Goal: Task Accomplishment & Management: Contribute content

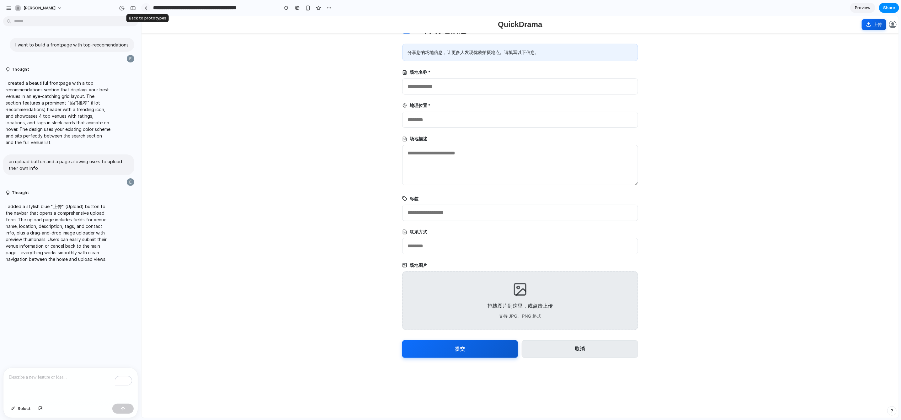
click at [147, 6] on link at bounding box center [145, 7] width 9 height 9
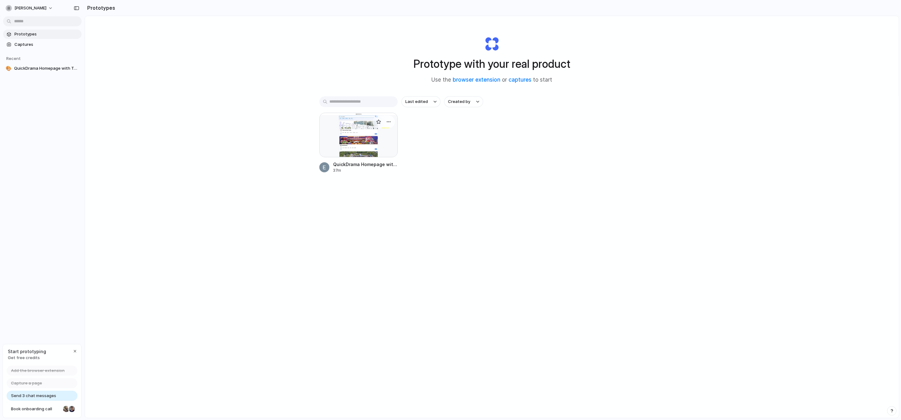
click at [342, 138] on div at bounding box center [358, 135] width 78 height 45
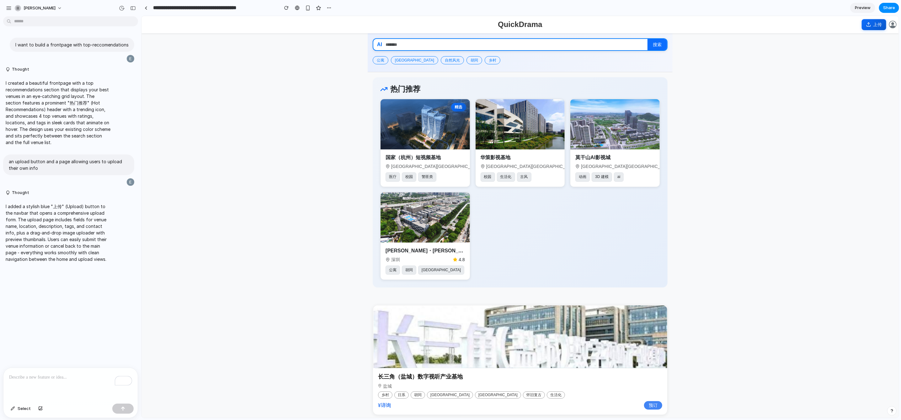
drag, startPoint x: 54, startPoint y: 383, endPoint x: 62, endPoint y: 363, distance: 21.4
click at [54, 383] on div "To enrich screen reader interactions, please activate Accessibility in Grammarl…" at bounding box center [70, 384] width 134 height 33
click at [117, 409] on button "button" at bounding box center [122, 408] width 21 height 10
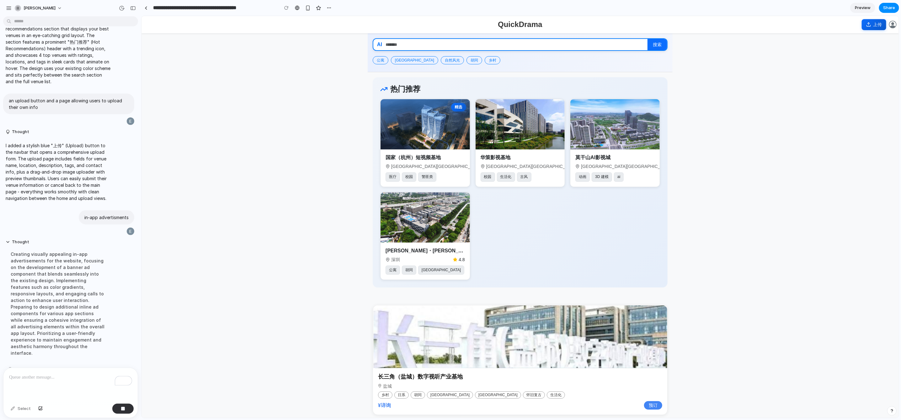
scroll to position [15, 0]
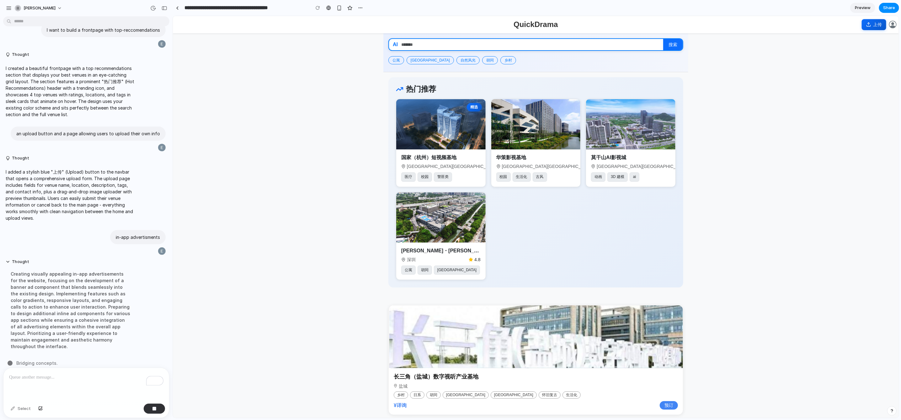
drag, startPoint x: 140, startPoint y: 304, endPoint x: 285, endPoint y: 323, distance: 146.7
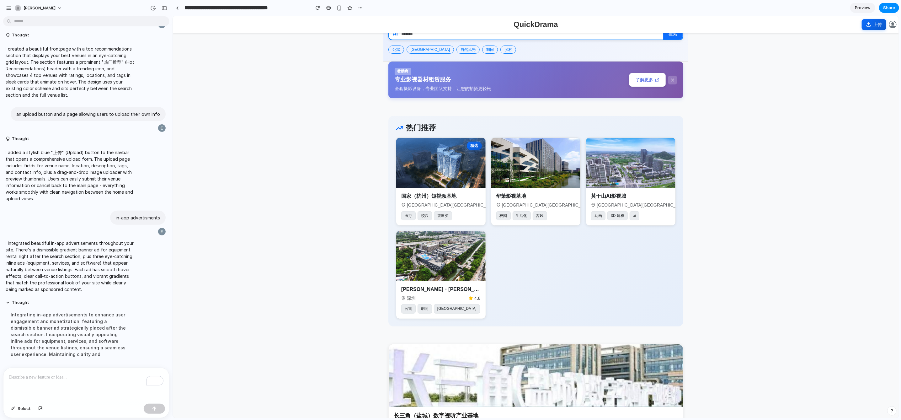
scroll to position [0, 0]
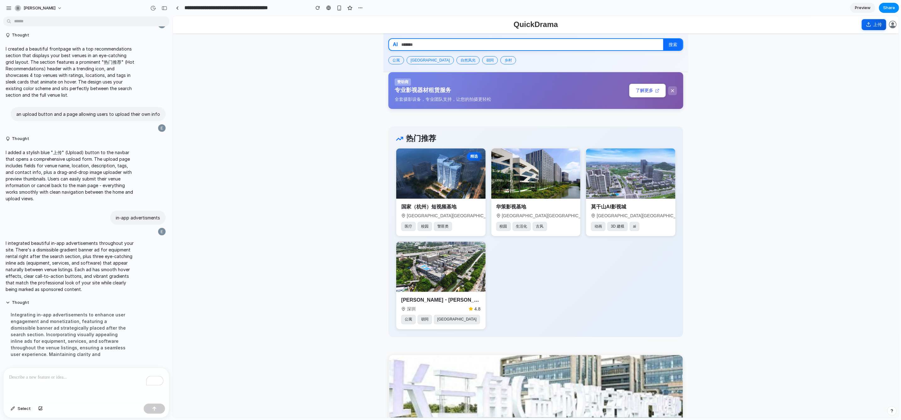
click at [71, 386] on div "To enrich screen reader interactions, please activate Accessibility in Grammarl…" at bounding box center [86, 384] width 166 height 33
click at [149, 409] on button "button" at bounding box center [154, 408] width 21 height 10
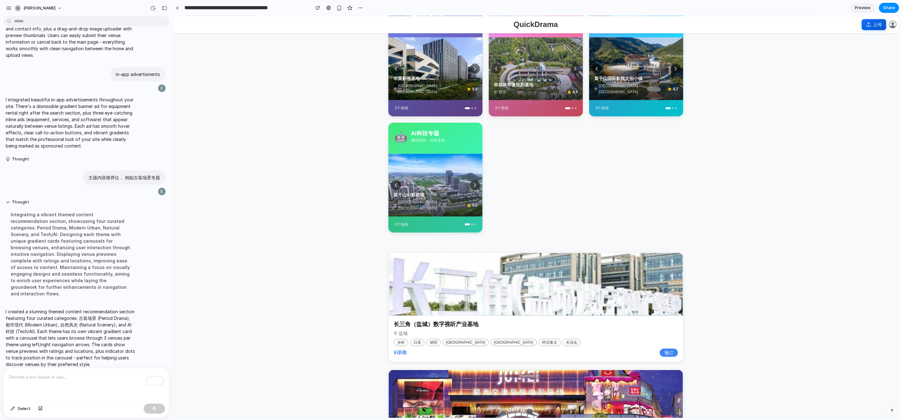
scroll to position [360, 0]
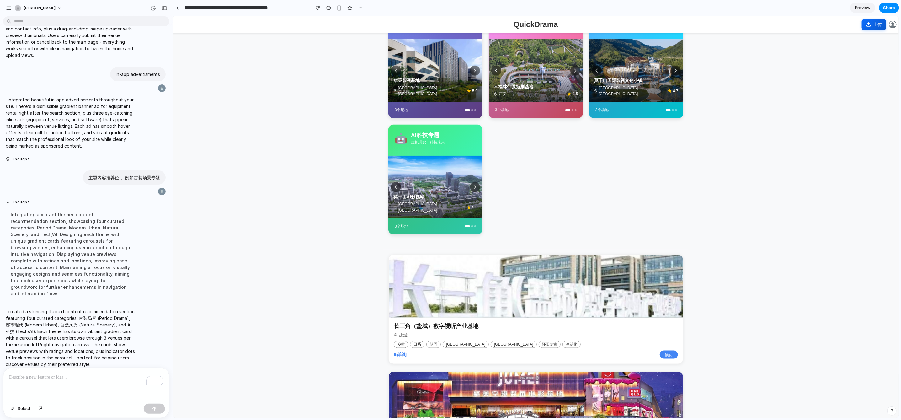
click at [87, 391] on div "To enrich screen reader interactions, please activate Accessibility in Grammarl…" at bounding box center [86, 384] width 166 height 33
click at [157, 408] on button "button" at bounding box center [154, 408] width 21 height 10
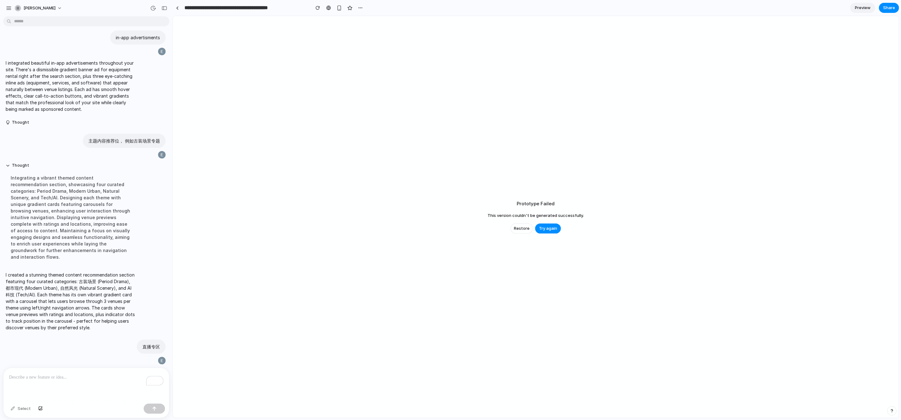
scroll to position [208, 0]
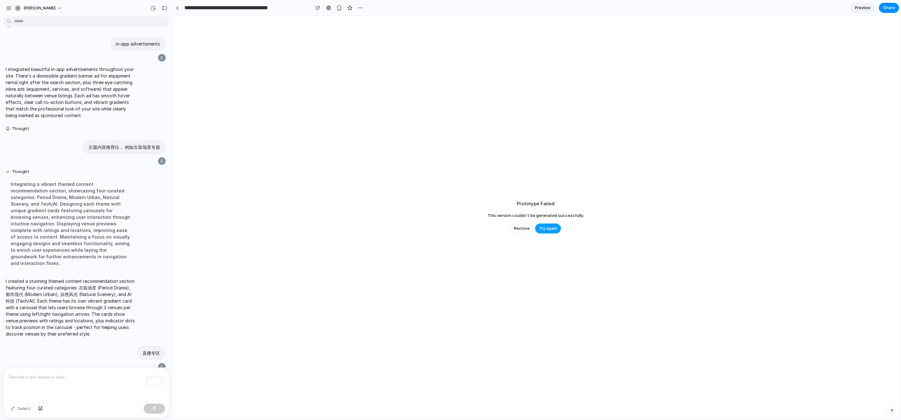
click at [544, 229] on span "Try again" at bounding box center [548, 228] width 18 height 6
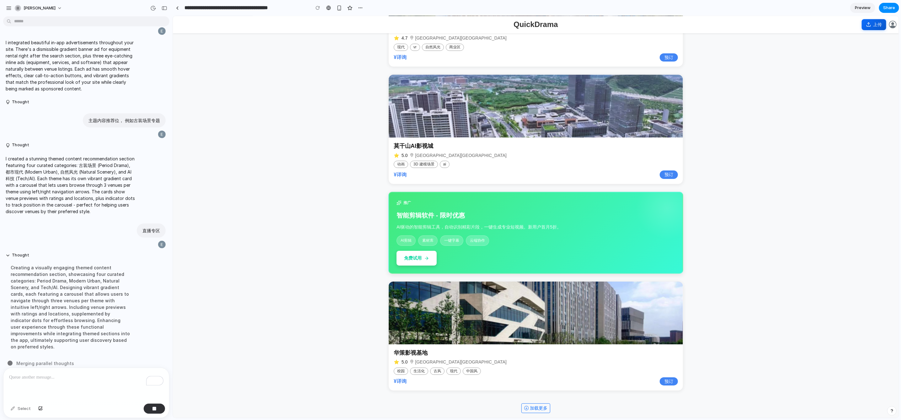
scroll to position [1669, 0]
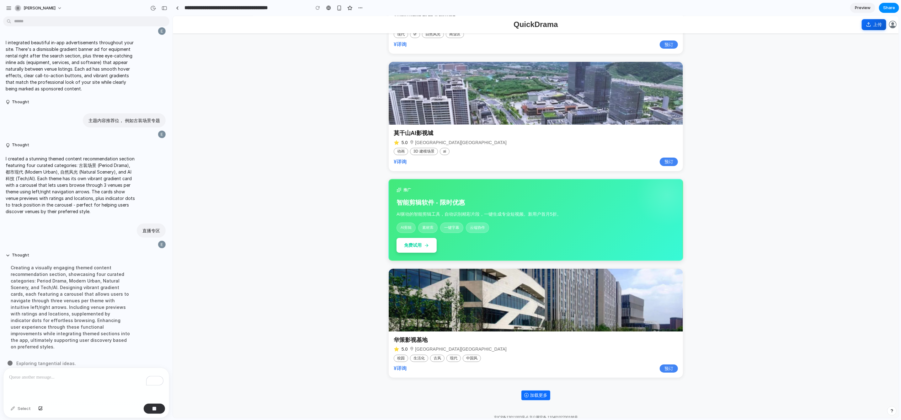
click at [542, 390] on button "加载更多" at bounding box center [535, 395] width 29 height 10
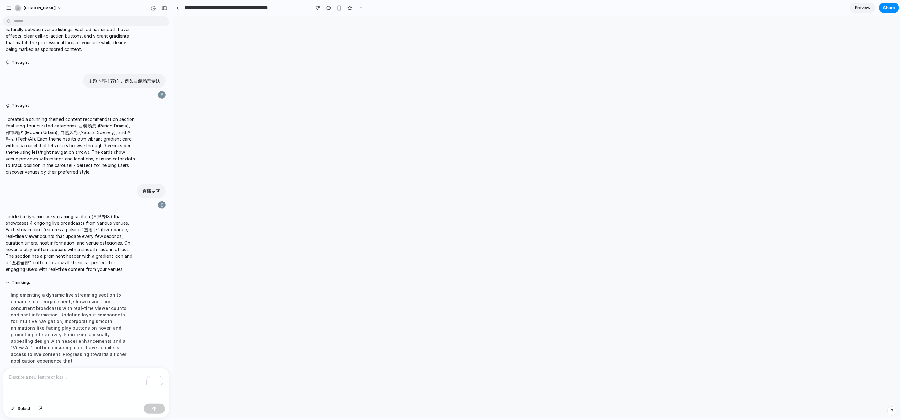
scroll to position [0, 0]
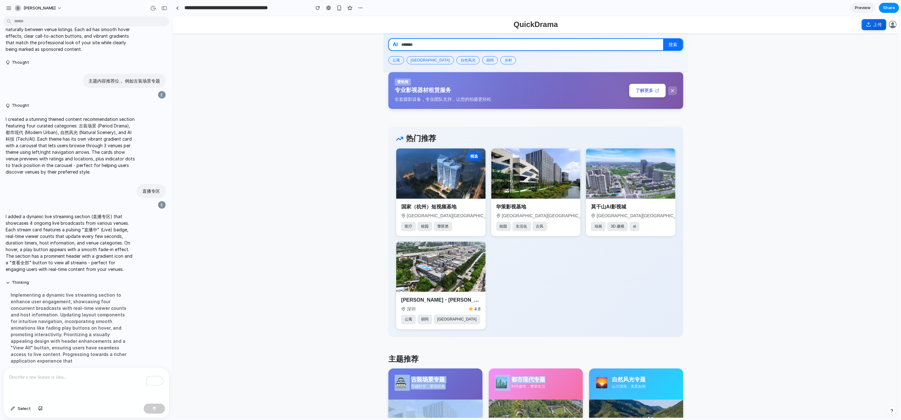
drag, startPoint x: 635, startPoint y: 358, endPoint x: 612, endPoint y: 391, distance: 40.2
drag, startPoint x: 612, startPoint y: 391, endPoint x: 615, endPoint y: 398, distance: 7.9
click at [583, 393] on div "🏙️ 都市现代专题 时尚都市，摩登生活" at bounding box center [535, 382] width 94 height 31
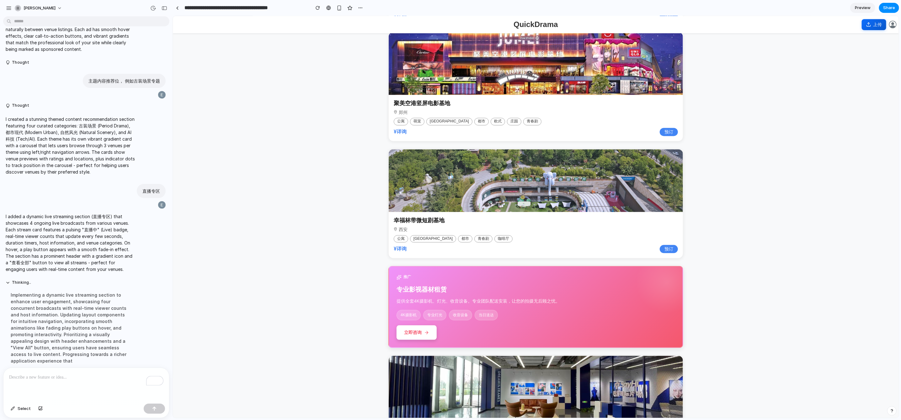
scroll to position [918, 0]
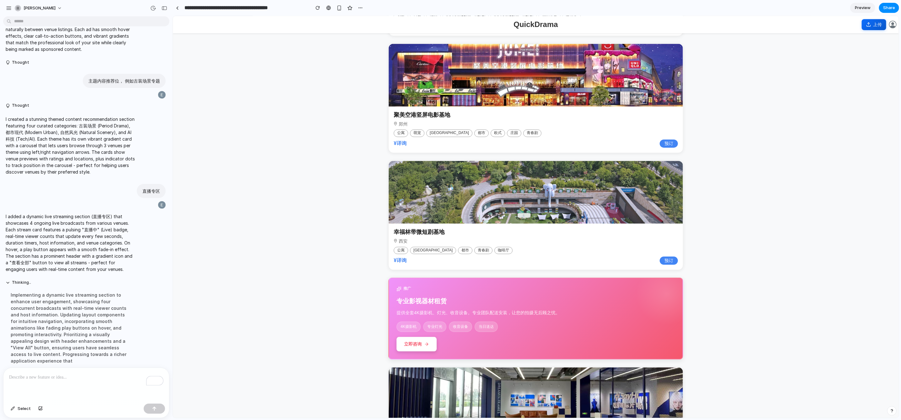
click at [81, 376] on p "To enrich screen reader interactions, please activate Accessibility in Grammarl…" at bounding box center [86, 377] width 154 height 8
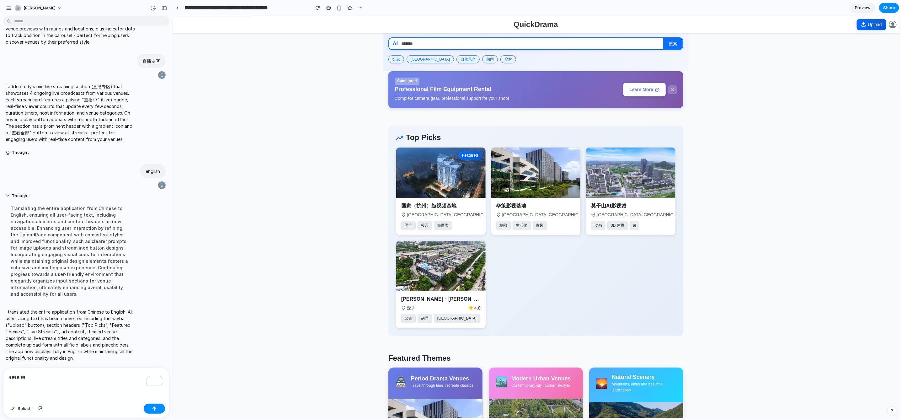
scroll to position [0, 0]
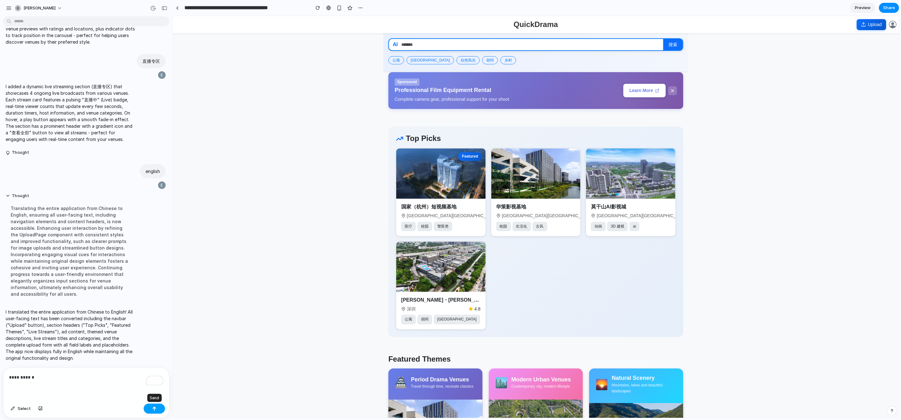
click at [147, 407] on button "button" at bounding box center [154, 408] width 21 height 10
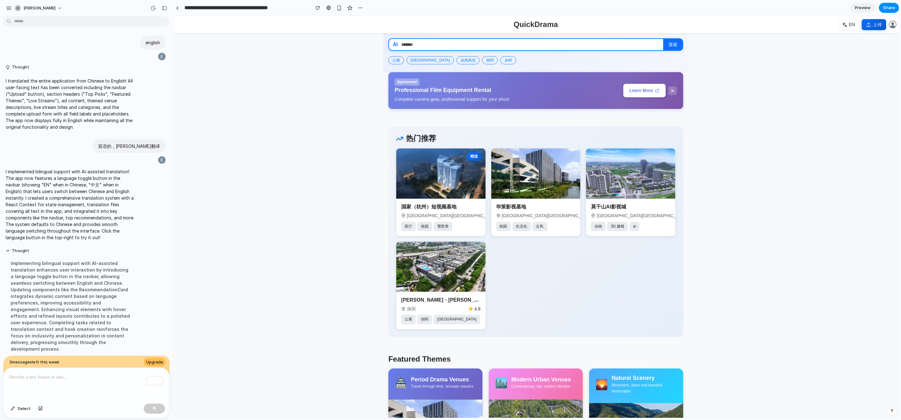
click at [151, 327] on div "Thought Implementing bilingual support with AI-assisted translation enhances us…" at bounding box center [84, 301] width 162 height 115
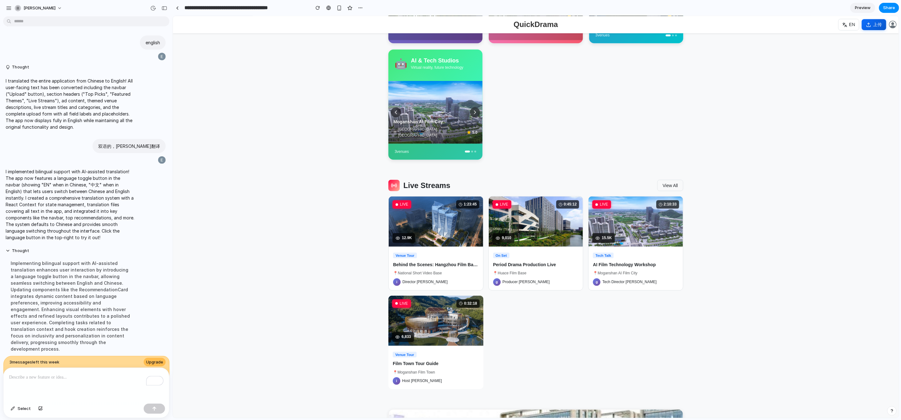
scroll to position [250, 0]
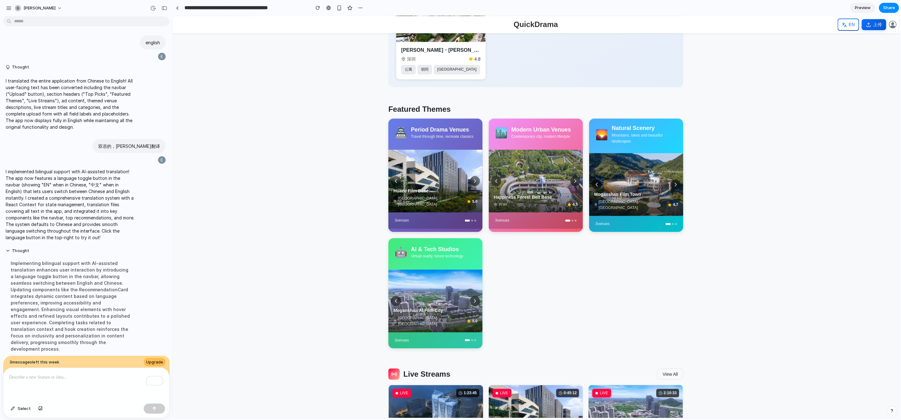
click at [846, 25] on icon at bounding box center [844, 24] width 5 height 5
click at [846, 25] on span "中文" at bounding box center [845, 24] width 9 height 7
click at [846, 25] on icon at bounding box center [844, 24] width 5 height 5
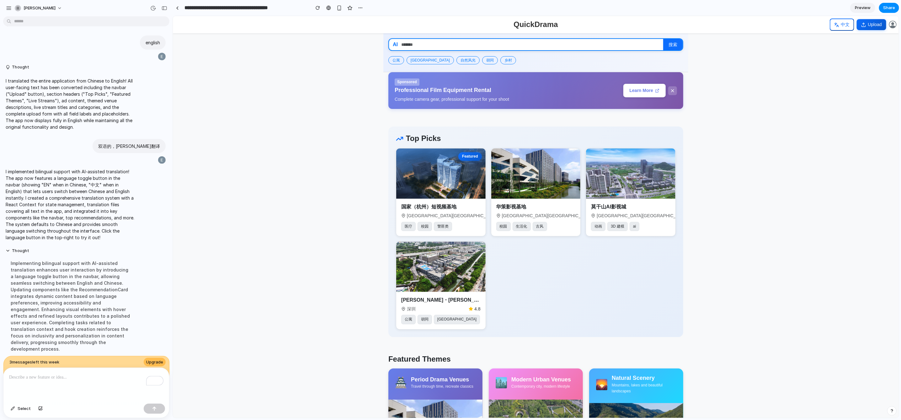
click at [843, 22] on span "中文" at bounding box center [845, 24] width 9 height 7
click at [844, 27] on button "EN" at bounding box center [848, 24] width 22 height 12
click at [876, 22] on span "Upload" at bounding box center [875, 23] width 14 height 7
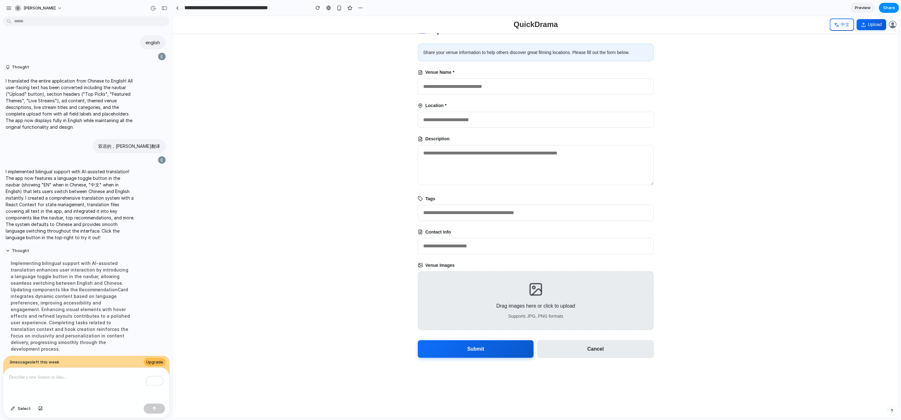
click at [847, 23] on span "中文" at bounding box center [845, 24] width 9 height 7
click at [870, 25] on icon at bounding box center [868, 24] width 5 height 5
click at [870, 24] on icon at bounding box center [868, 24] width 5 height 5
click at [844, 24] on icon at bounding box center [844, 24] width 5 height 5
click at [867, 9] on span "Preview" at bounding box center [863, 8] width 16 height 6
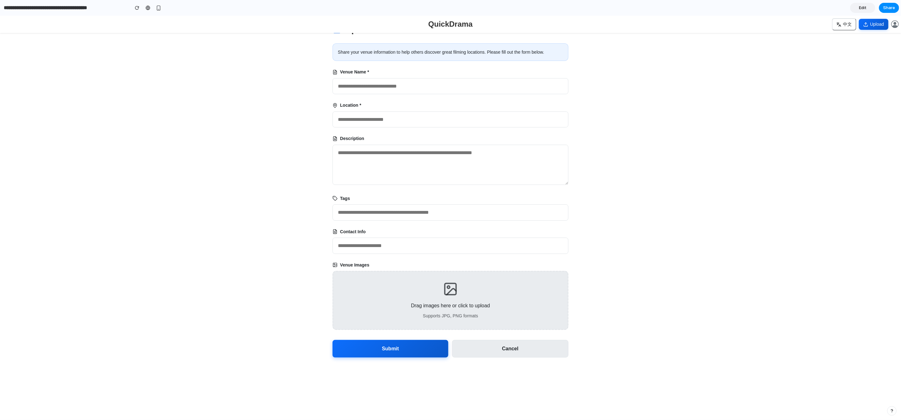
click at [864, 7] on span "Edit" at bounding box center [863, 8] width 8 height 6
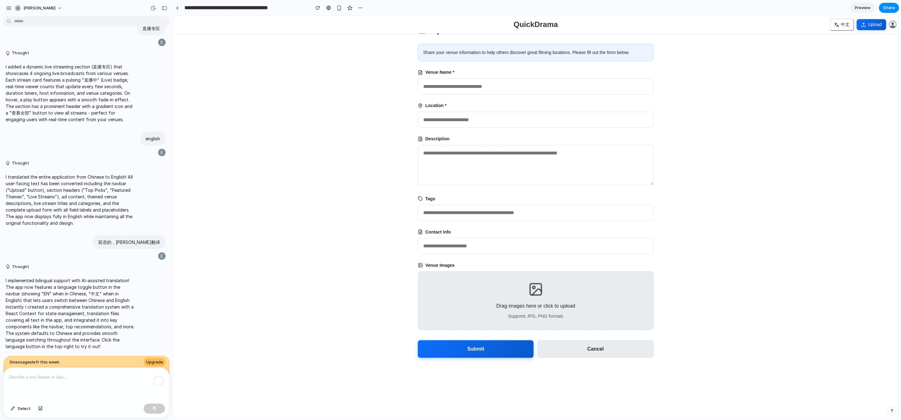
click at [861, 8] on span "Preview" at bounding box center [863, 8] width 16 height 6
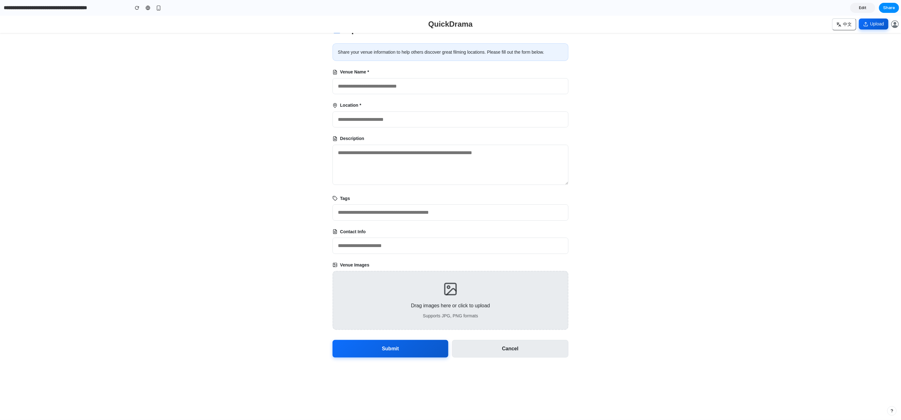
click at [867, 24] on icon at bounding box center [865, 23] width 5 height 5
click at [862, 24] on button "Upload" at bounding box center [873, 23] width 29 height 11
click at [488, 349] on button "Cancel" at bounding box center [510, 348] width 116 height 18
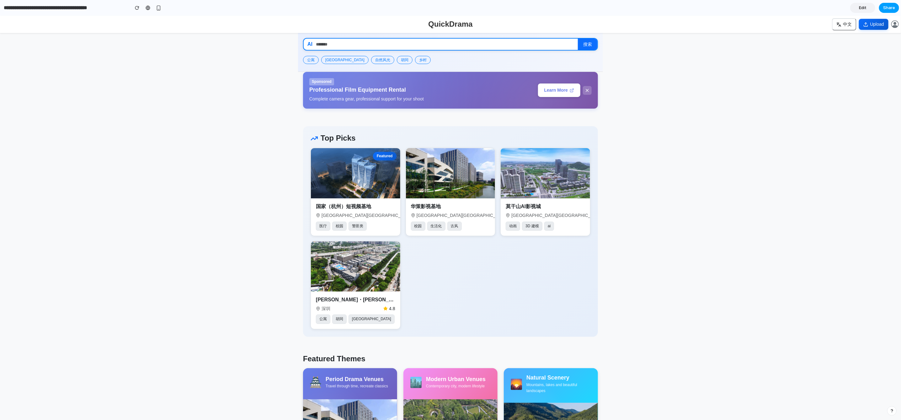
click at [892, 8] on span "Share" at bounding box center [889, 8] width 12 height 6
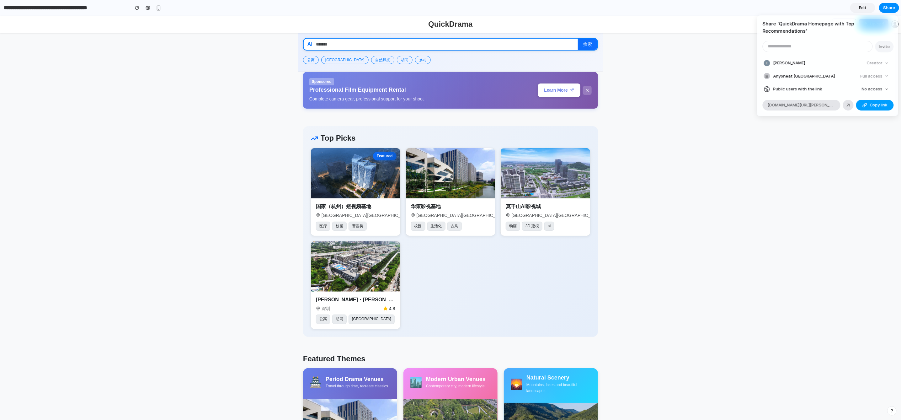
click at [865, 106] on div "button" at bounding box center [864, 105] width 5 height 5
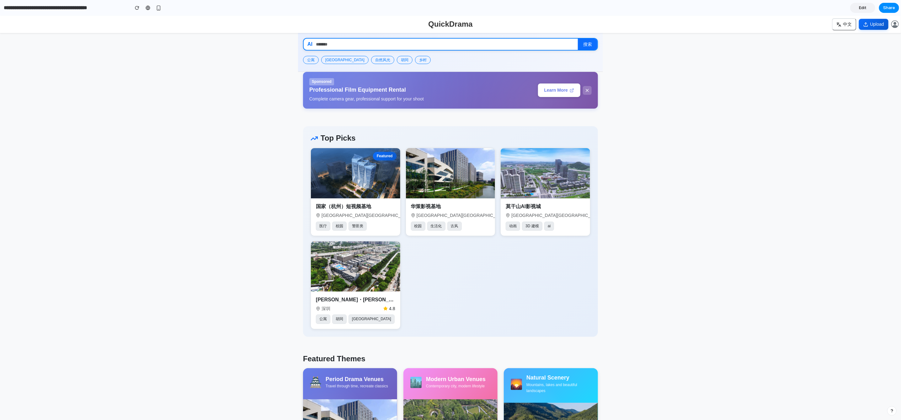
click at [860, 7] on div "Share ' QuickDrama Homepage with Top Recommendations ' Invite [PERSON_NAME] Cre…" at bounding box center [450, 210] width 901 height 420
click at [861, 9] on span "Edit" at bounding box center [863, 8] width 8 height 6
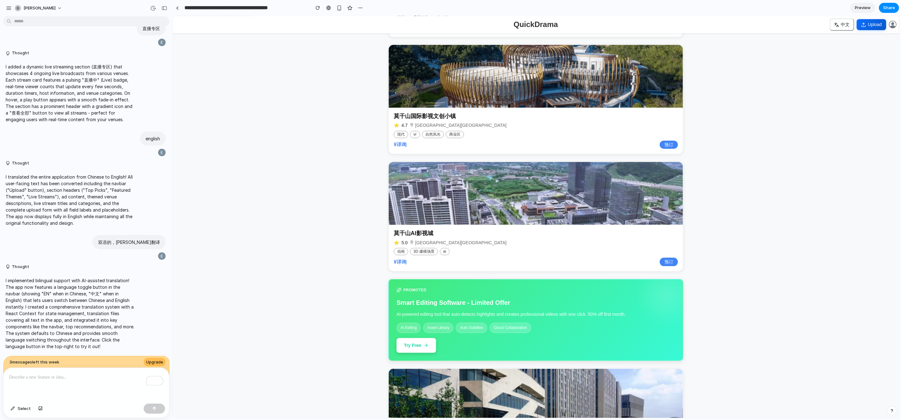
scroll to position [1802, 0]
click at [862, 25] on icon at bounding box center [863, 24] width 5 height 5
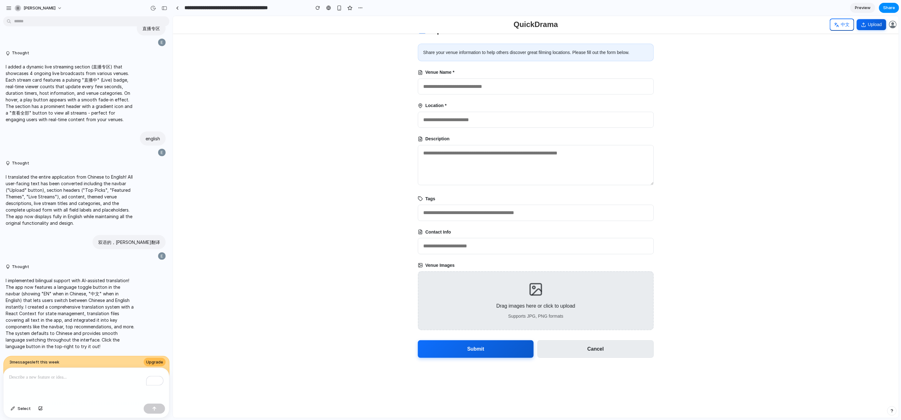
click at [836, 23] on icon at bounding box center [836, 24] width 5 height 5
click at [870, 22] on icon at bounding box center [868, 24] width 5 height 5
click at [492, 350] on button "Submit" at bounding box center [476, 348] width 116 height 18
click at [571, 342] on button "Cancel" at bounding box center [595, 349] width 116 height 18
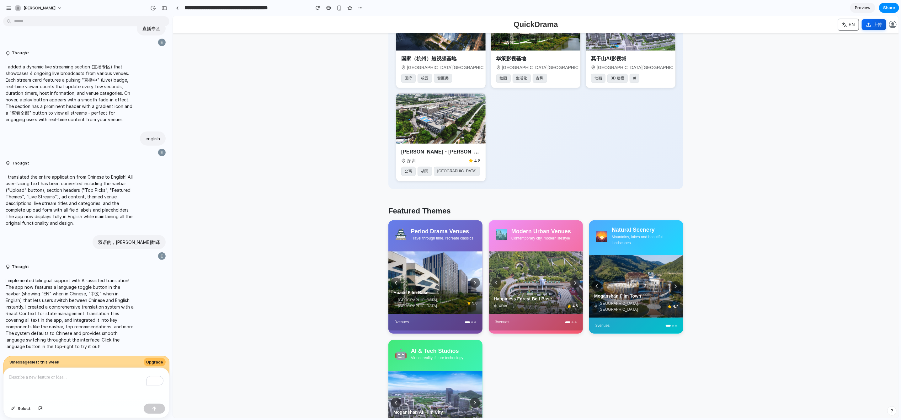
scroll to position [149, 0]
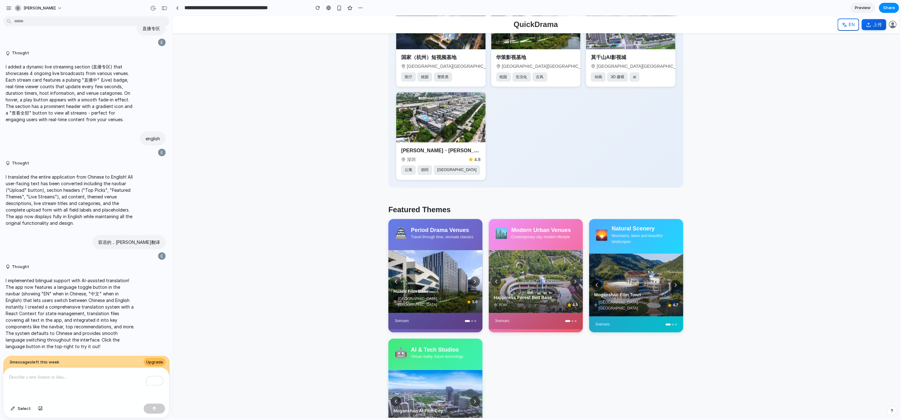
click at [851, 23] on span "EN" at bounding box center [852, 24] width 6 height 7
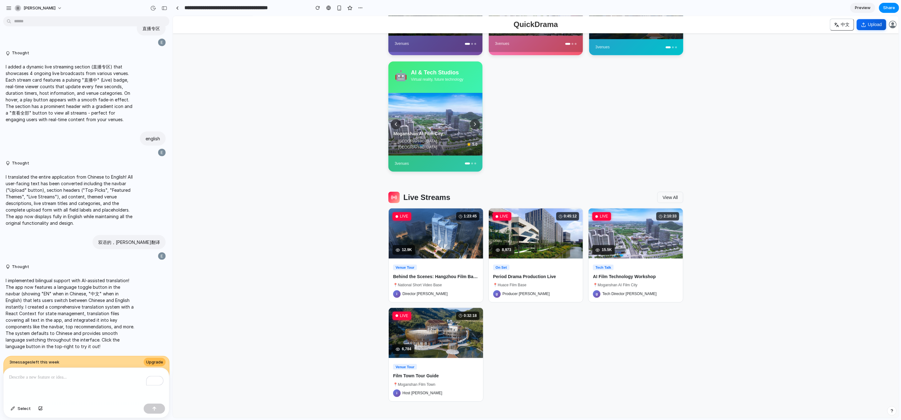
scroll to position [427, 0]
click at [842, 23] on span "中文" at bounding box center [845, 24] width 9 height 7
click at [852, 22] on span "EN" at bounding box center [852, 24] width 6 height 7
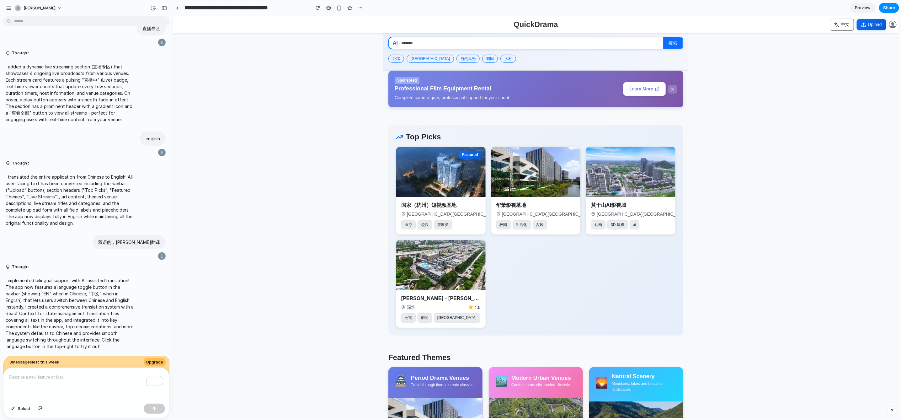
scroll to position [0, 0]
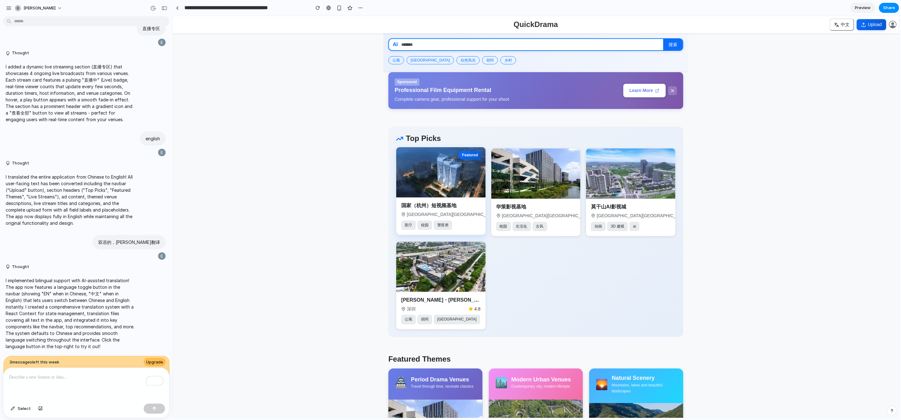
click at [437, 173] on img at bounding box center [440, 172] width 89 height 50
click at [41, 409] on div "button" at bounding box center [40, 409] width 4 height 4
click at [26, 362] on span "3 message s left this week" at bounding box center [34, 362] width 50 height 6
click at [155, 359] on span "Upgrade" at bounding box center [154, 362] width 17 height 6
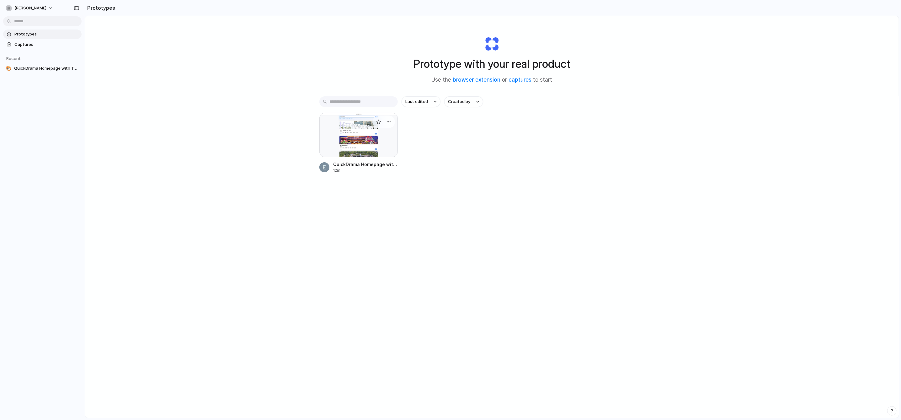
click at [346, 128] on div at bounding box center [358, 135] width 78 height 45
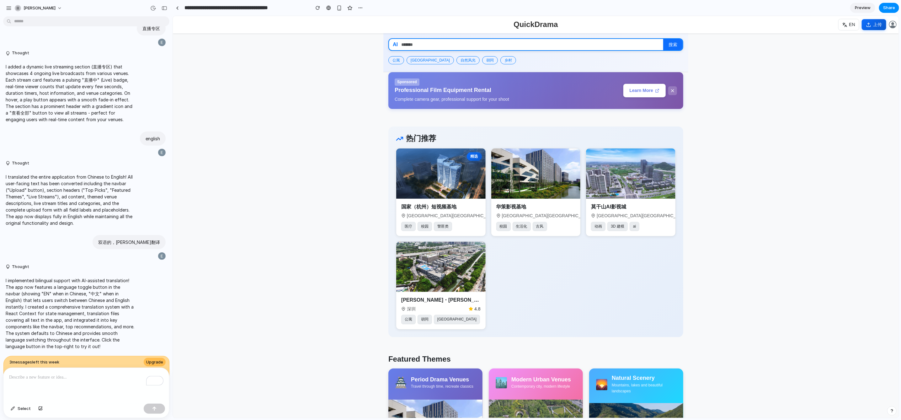
click at [47, 360] on span "3 message s left this week" at bounding box center [34, 362] width 50 height 6
click at [66, 311] on p "I implemented bilingual support with AI-assisted translation! The app now featu…" at bounding box center [71, 313] width 130 height 72
